Goal: Entertainment & Leisure: Browse casually

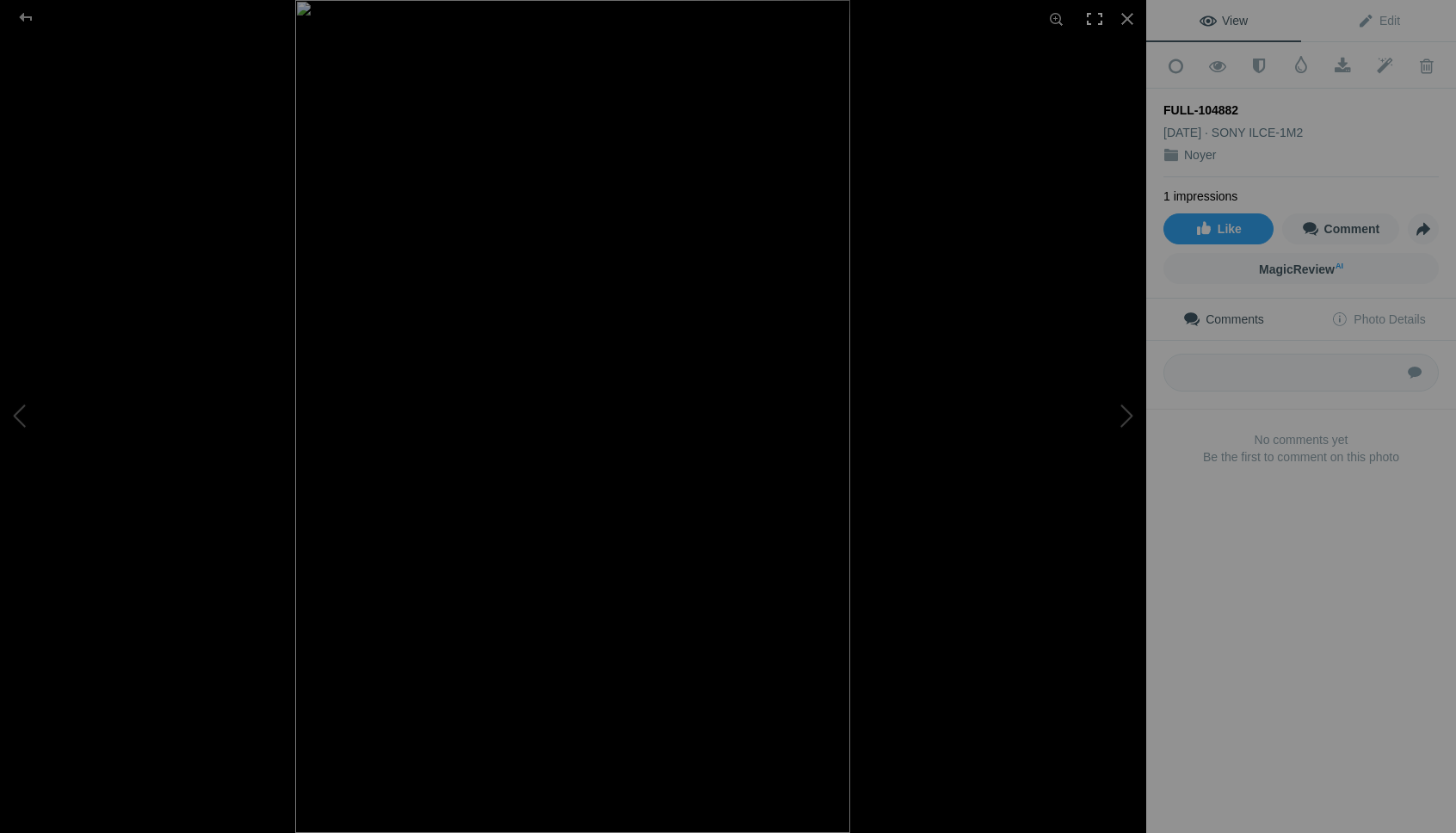
click at [1099, 16] on div at bounding box center [1094, 19] width 38 height 38
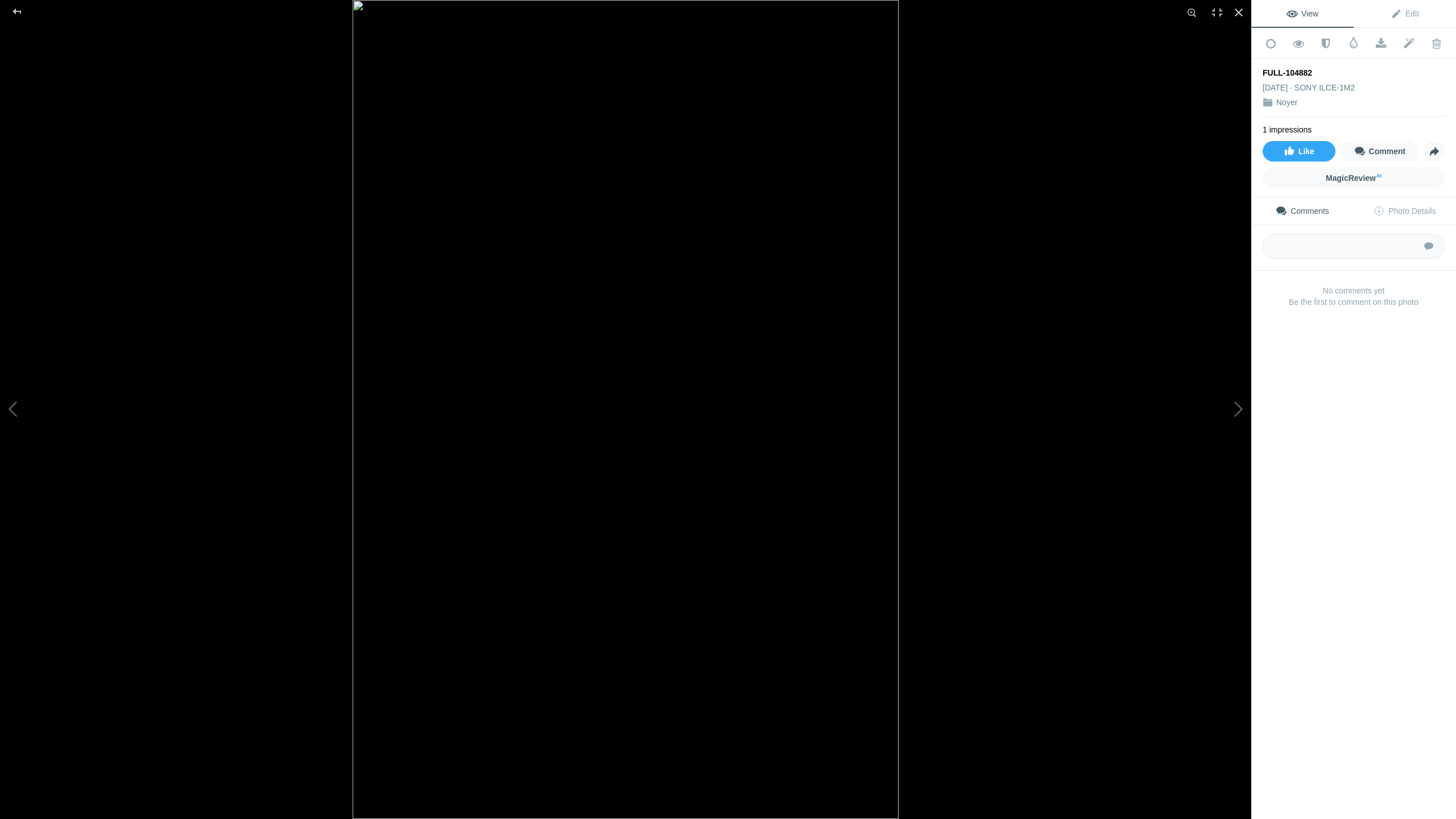
drag, startPoint x: 1304, startPoint y: 8, endPoint x: 1304, endPoint y: 760, distance: 752.0
click at [962, 8] on link "View" at bounding box center [1302, 14] width 102 height 27
click at [962, 403] on button at bounding box center [1209, 409] width 85 height 294
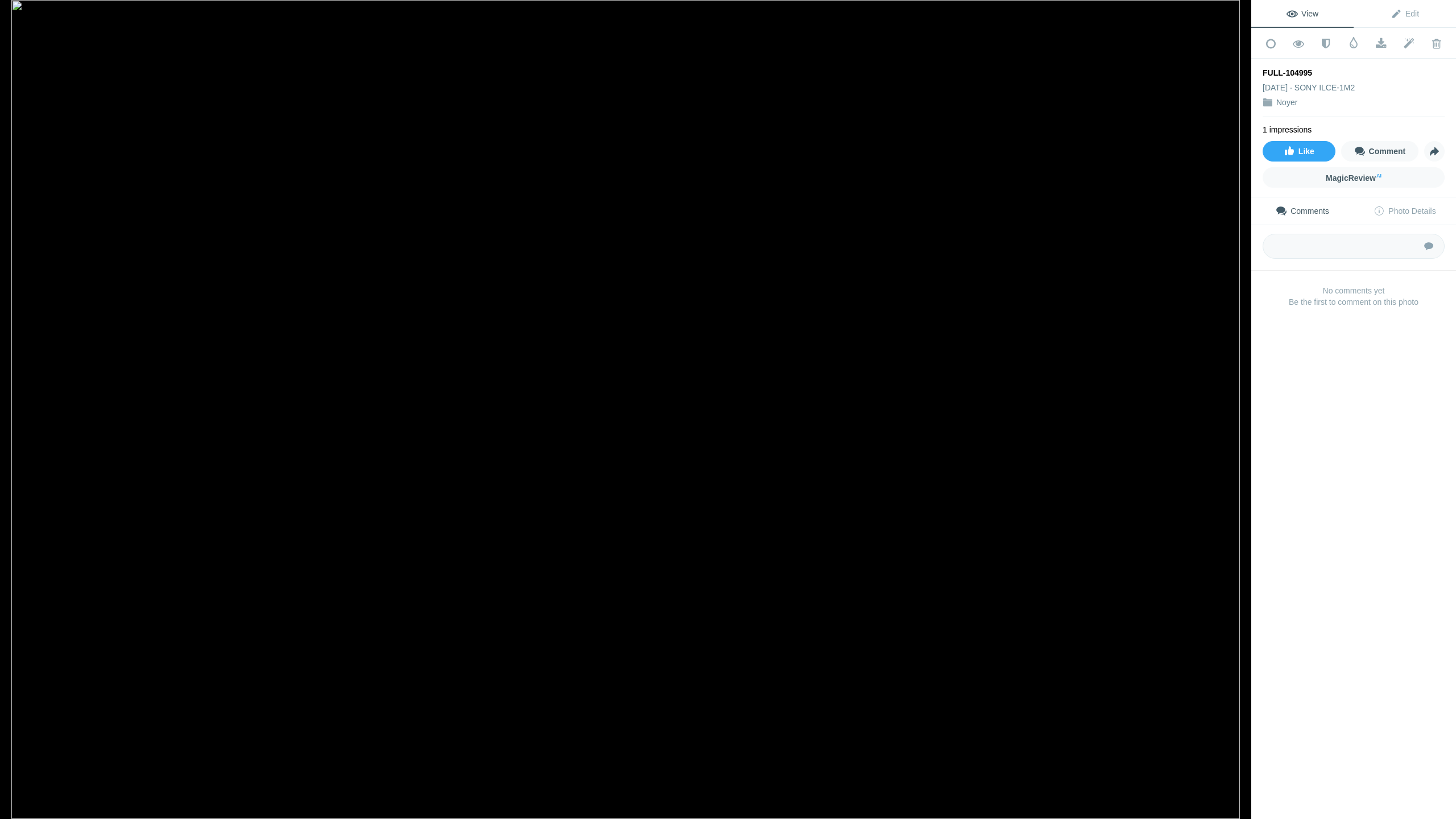
click at [962, 403] on button at bounding box center [1209, 409] width 85 height 294
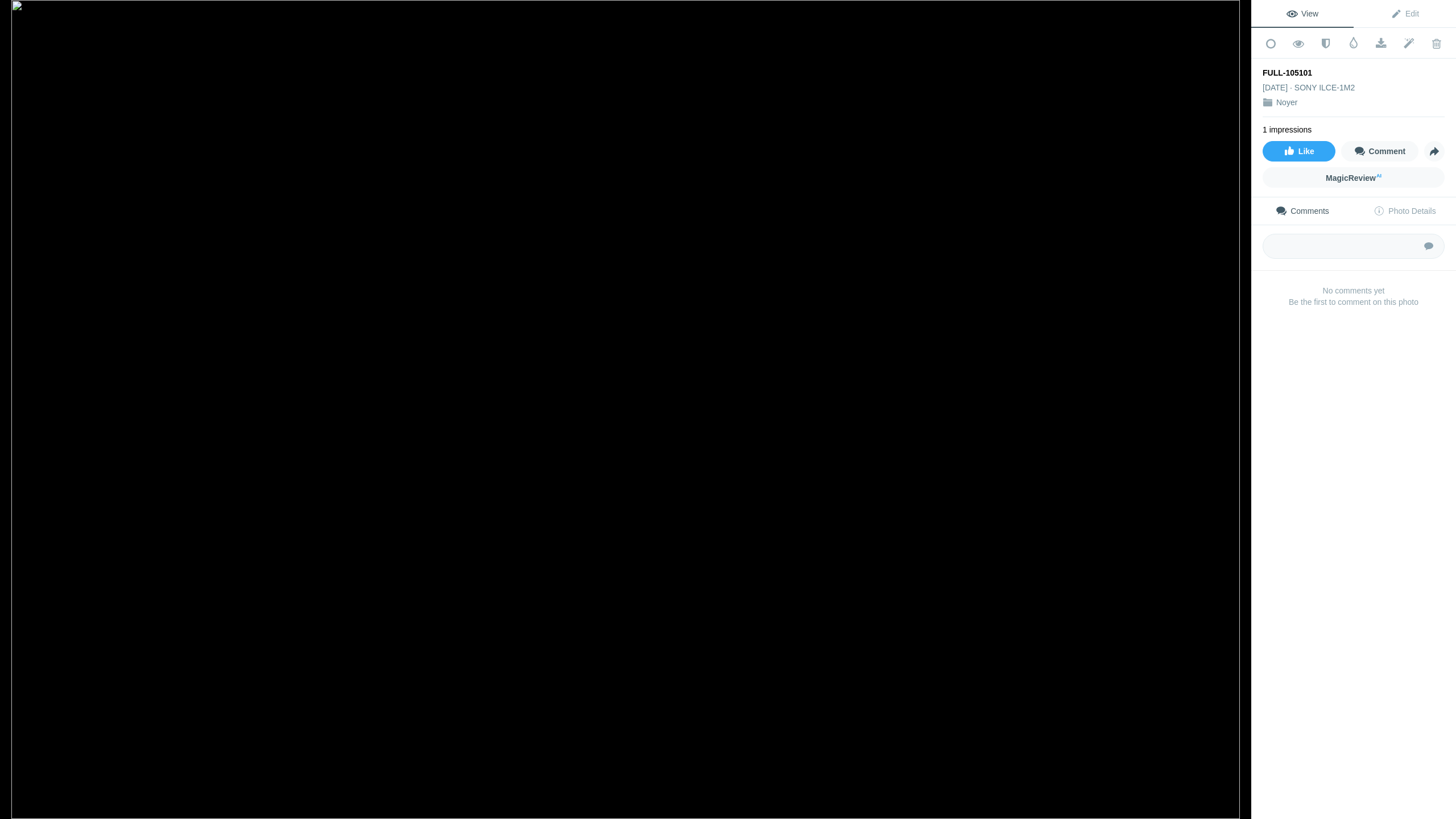
click at [962, 403] on button at bounding box center [1209, 409] width 85 height 294
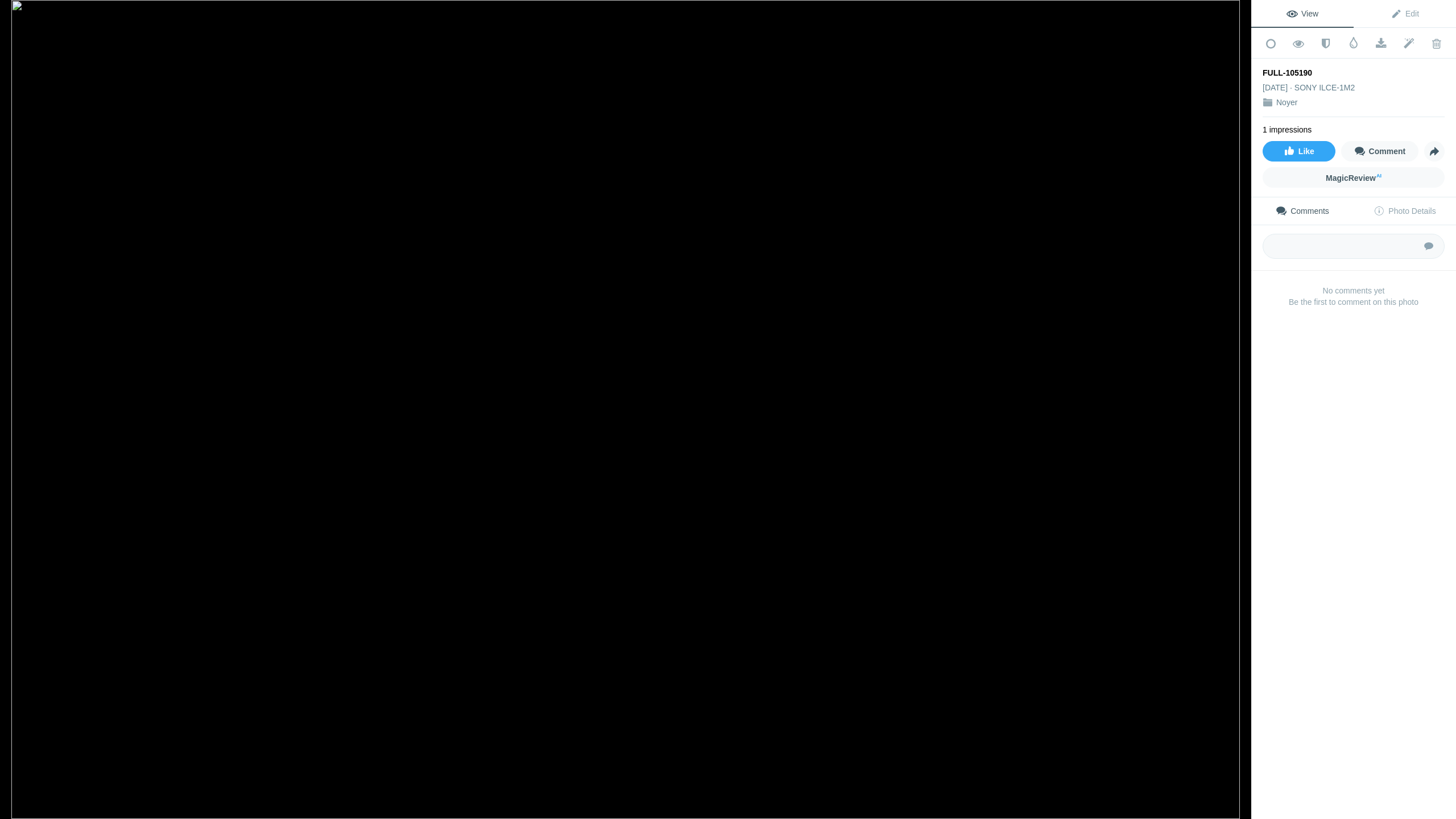
click at [962, 403] on button at bounding box center [1209, 409] width 85 height 294
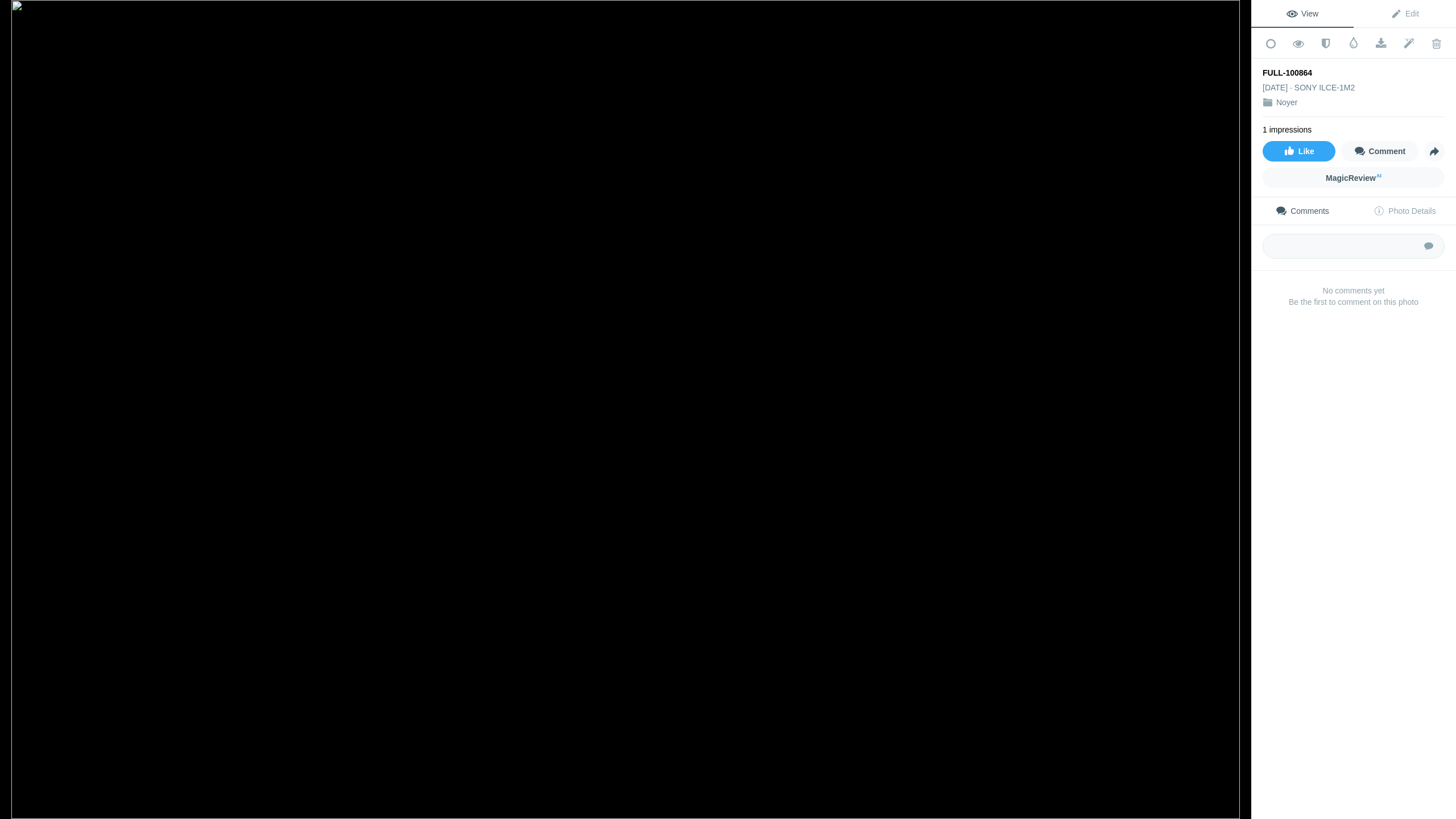
click at [962, 403] on button at bounding box center [1209, 409] width 85 height 294
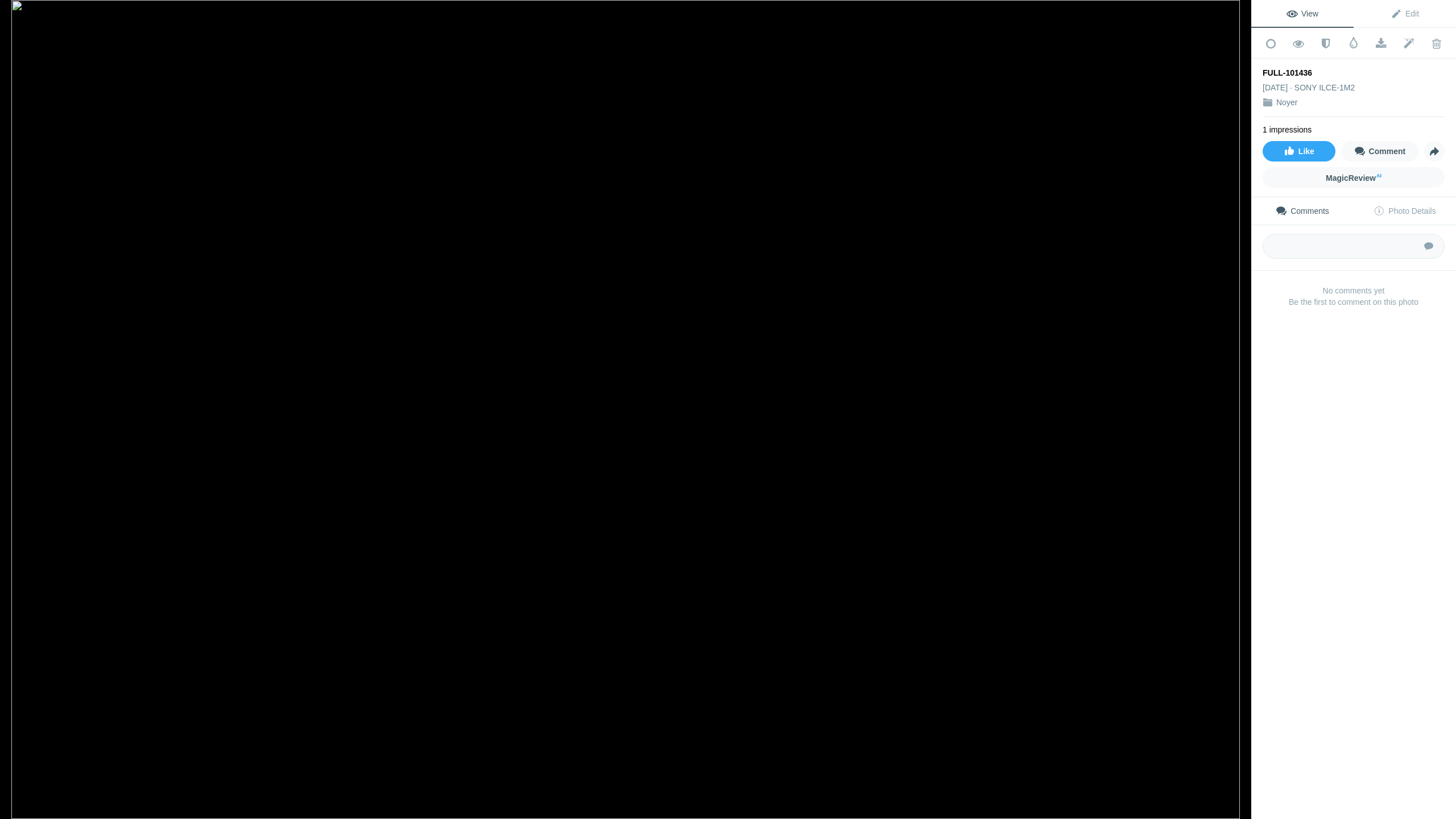
click at [962, 403] on button at bounding box center [1209, 409] width 85 height 294
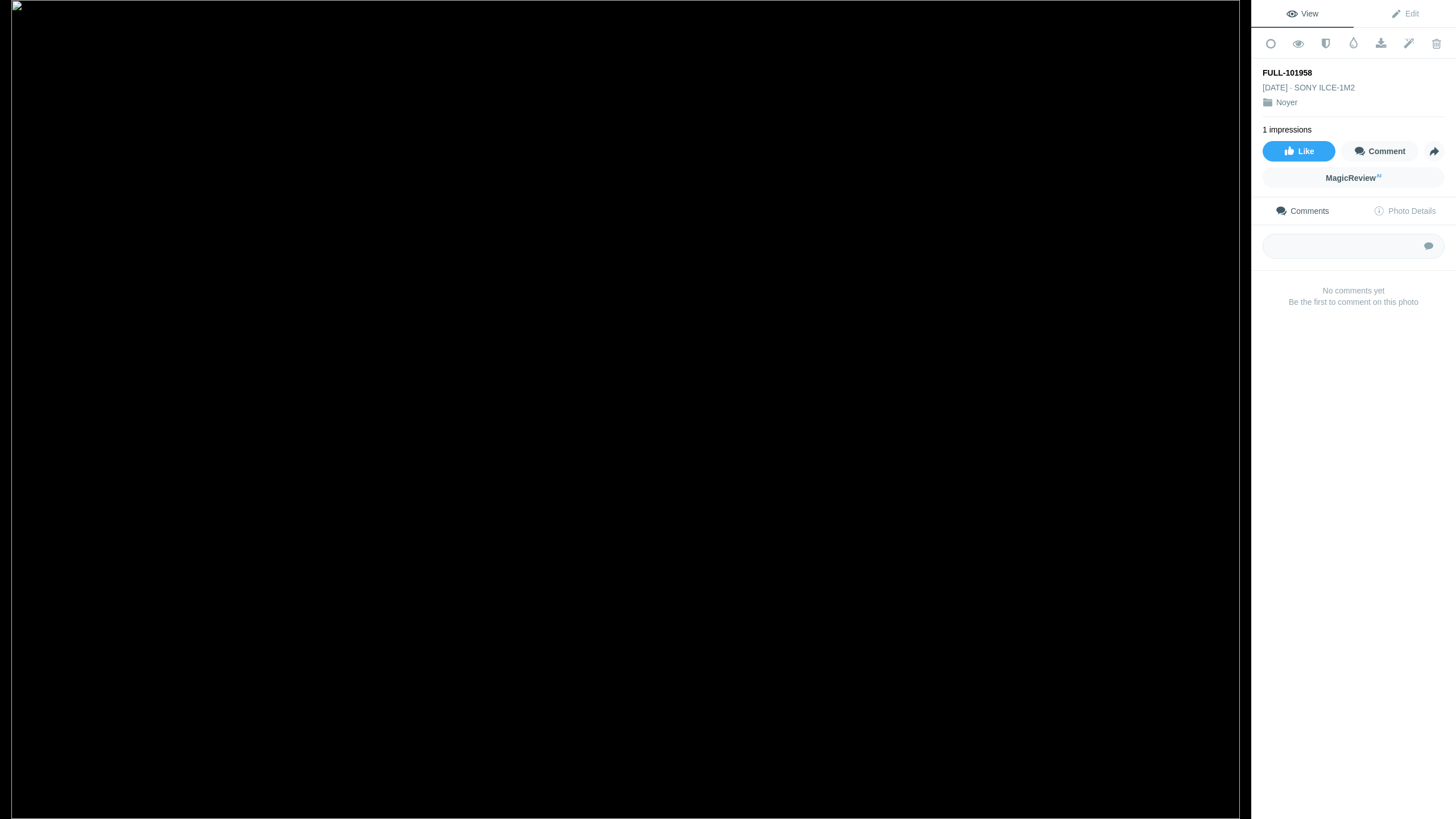
click at [962, 403] on button at bounding box center [1209, 409] width 85 height 294
click at [962, 410] on button at bounding box center [1209, 409] width 85 height 294
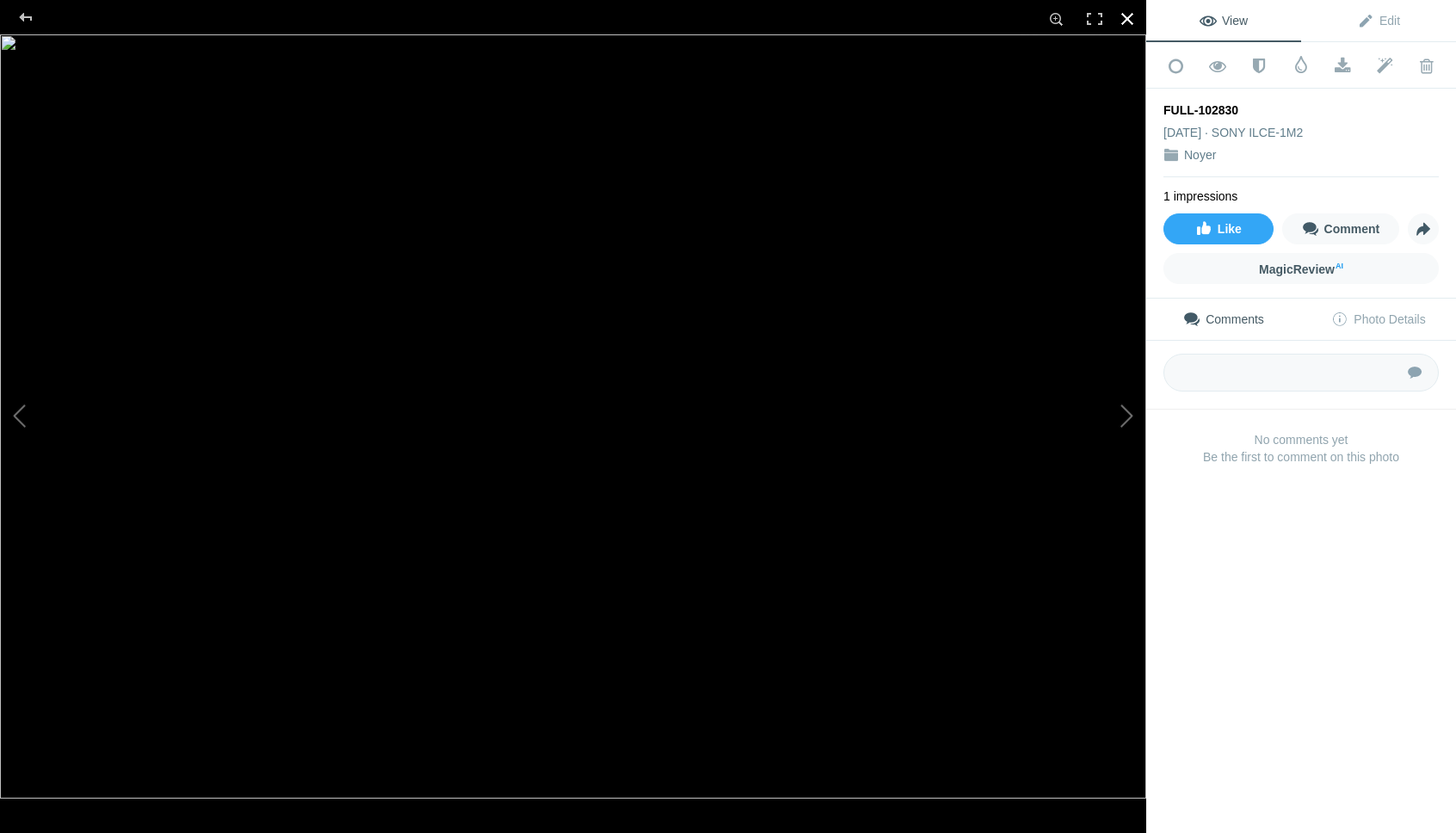
click at [1130, 17] on div at bounding box center [1127, 19] width 38 height 38
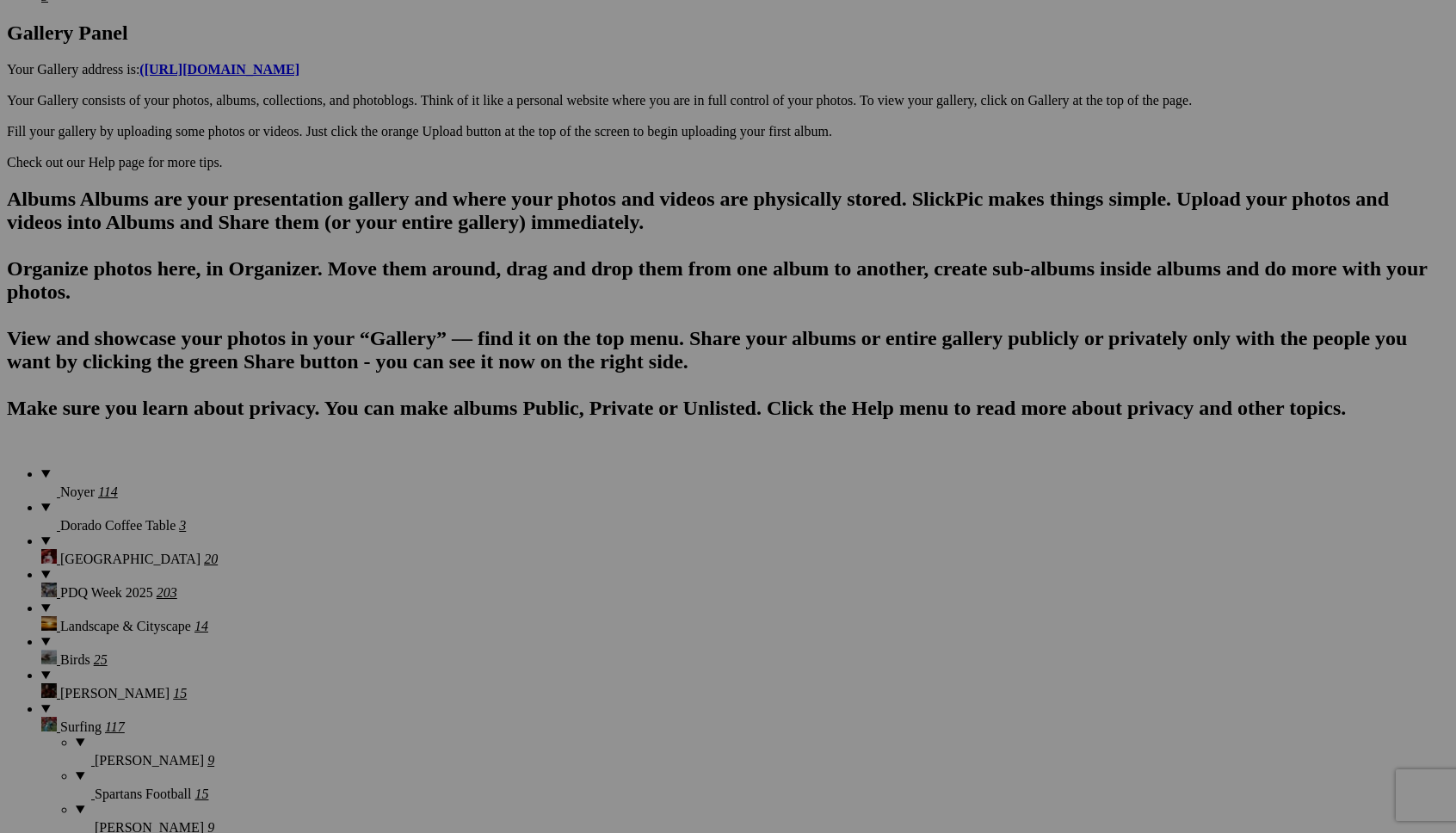
scroll to position [874, 0]
